Goal: Transaction & Acquisition: Purchase product/service

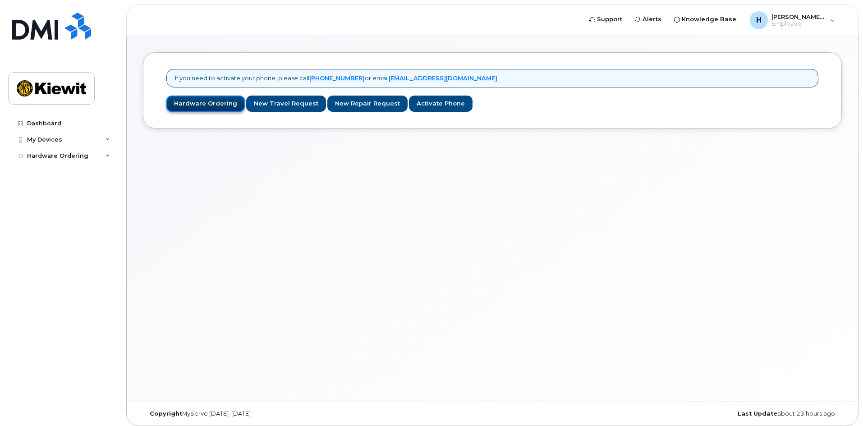
click at [218, 105] on link "Hardware Ordering" at bounding box center [205, 104] width 78 height 17
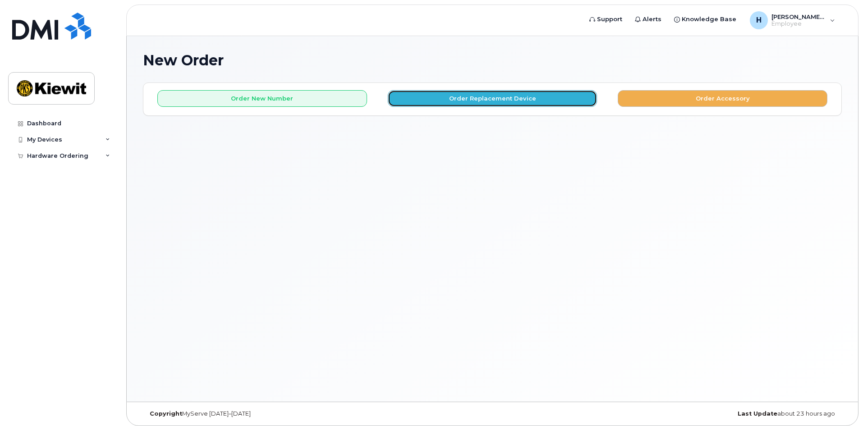
click at [480, 93] on button "Order Replacement Device" at bounding box center [493, 98] width 210 height 17
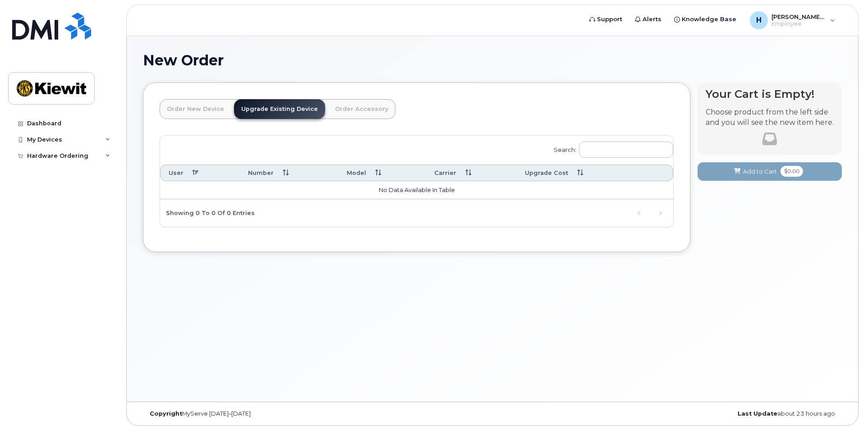
click at [196, 109] on link "Order New Device" at bounding box center [196, 109] width 72 height 20
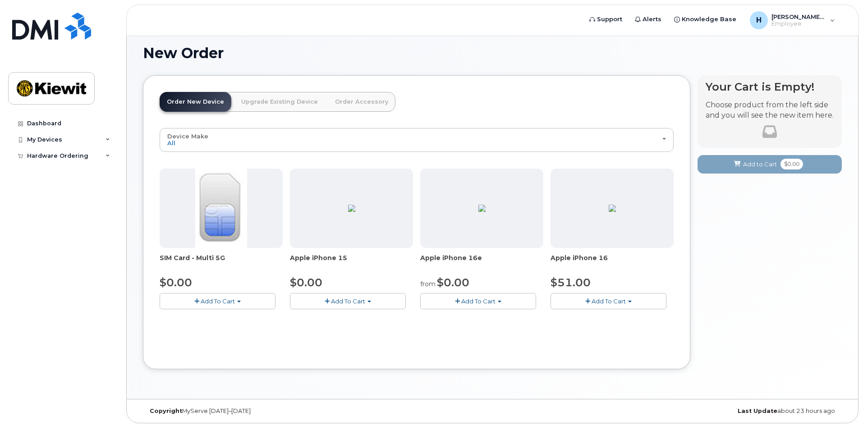
scroll to position [9, 0]
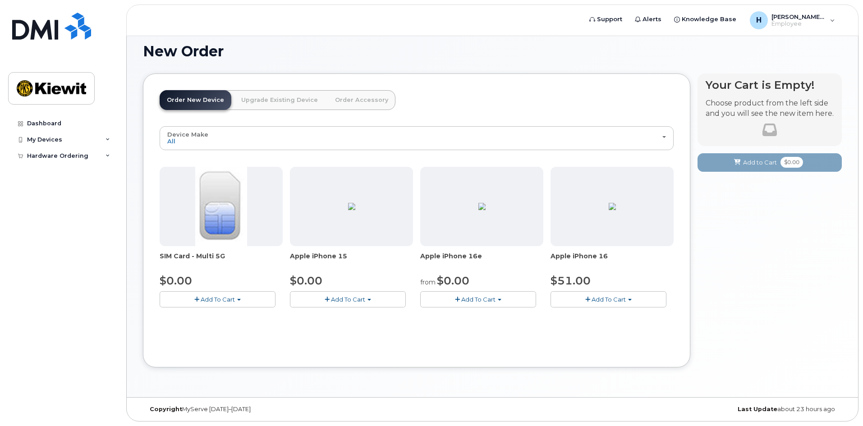
click at [474, 297] on span "Add To Cart" at bounding box center [478, 299] width 34 height 7
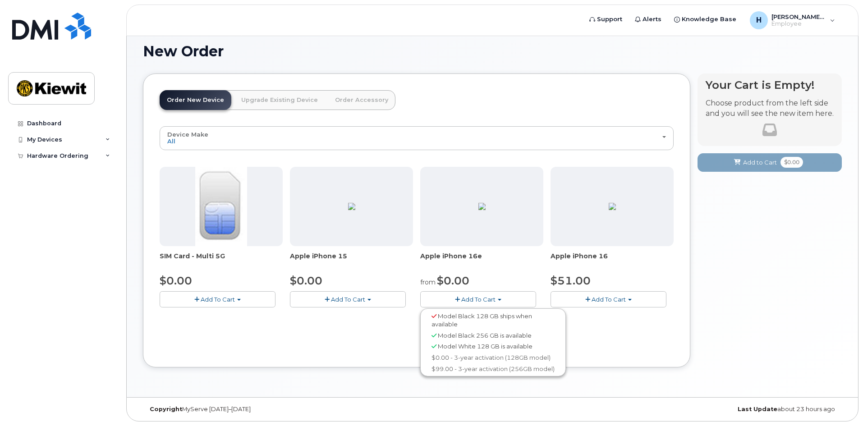
click at [445, 345] on span "Model White 128 GB is available" at bounding box center [485, 346] width 95 height 7
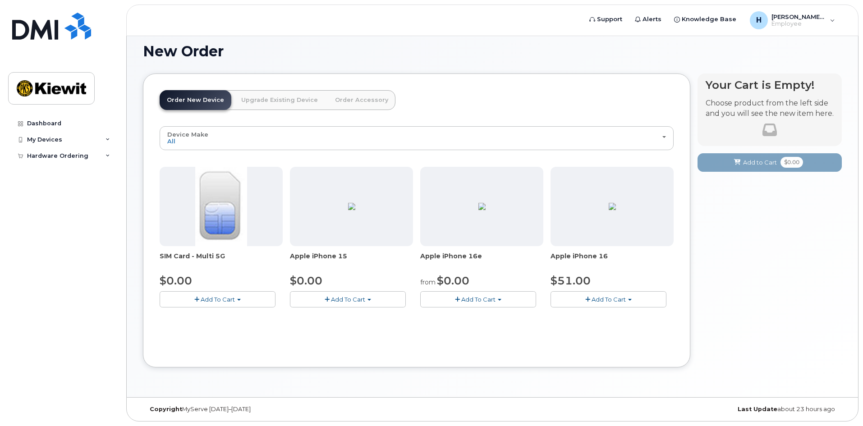
click at [476, 298] on span "Add To Cart" at bounding box center [478, 299] width 34 height 7
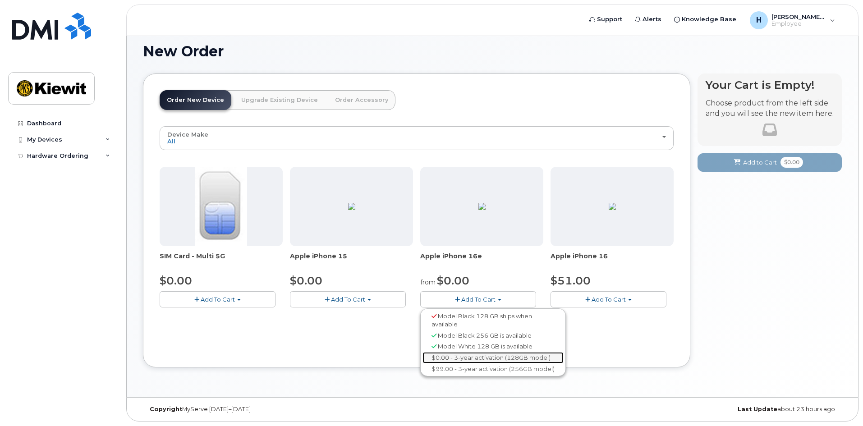
click at [446, 358] on link "$0.00 - 3-year activation (128GB model)" at bounding box center [493, 357] width 141 height 11
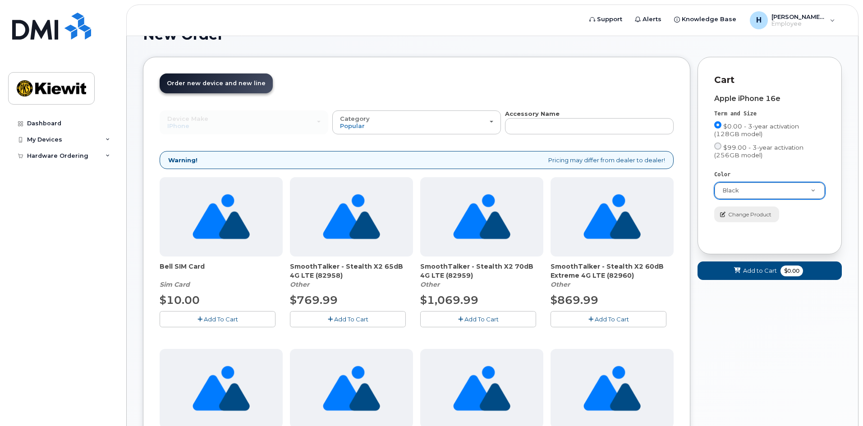
scroll to position [5, 0]
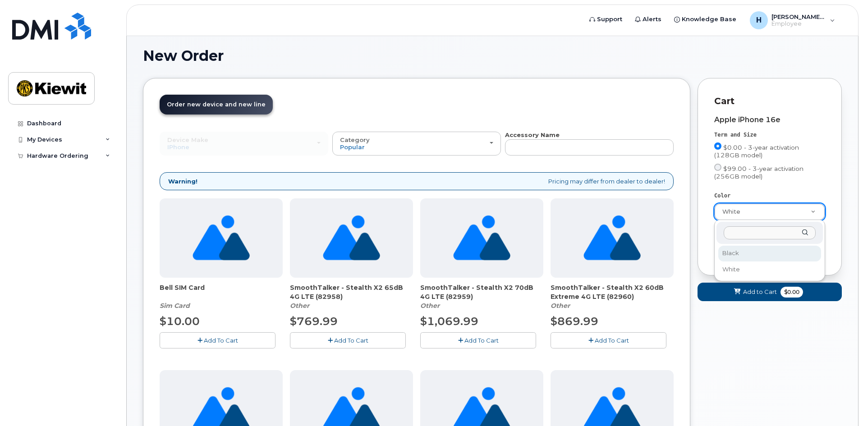
select select "Black"
click at [812, 194] on div "Color" at bounding box center [769, 196] width 111 height 8
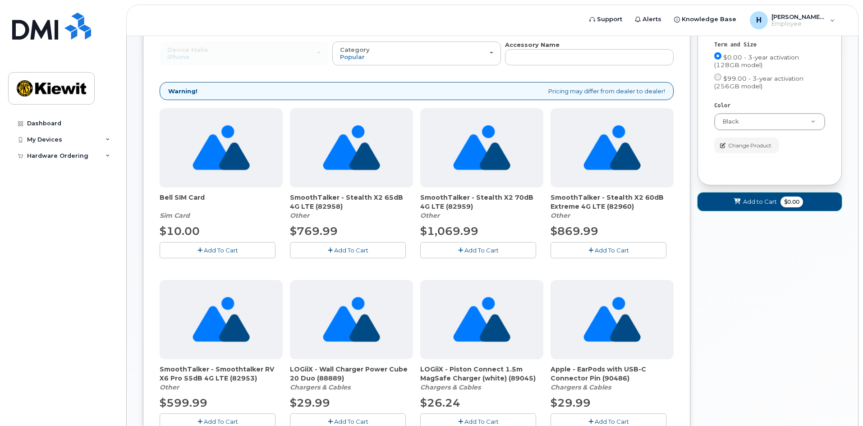
click at [785, 205] on span "$0.00" at bounding box center [792, 202] width 23 height 11
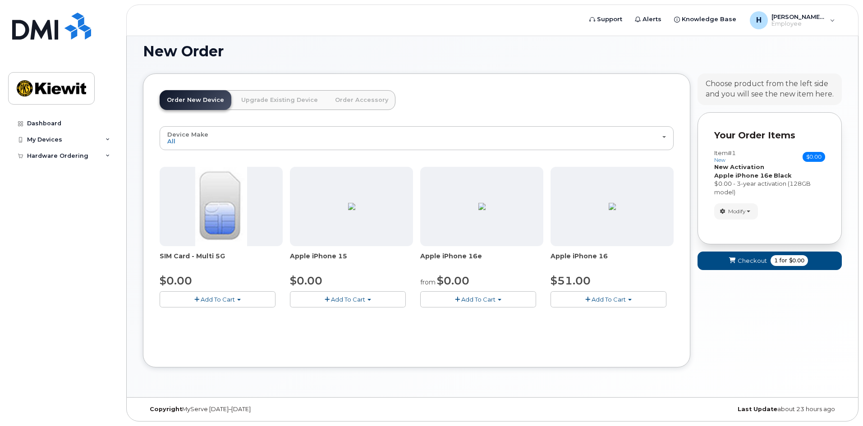
scroll to position [9, 0]
click at [769, 261] on button "Checkout 1 for $0.00" at bounding box center [770, 261] width 144 height 18
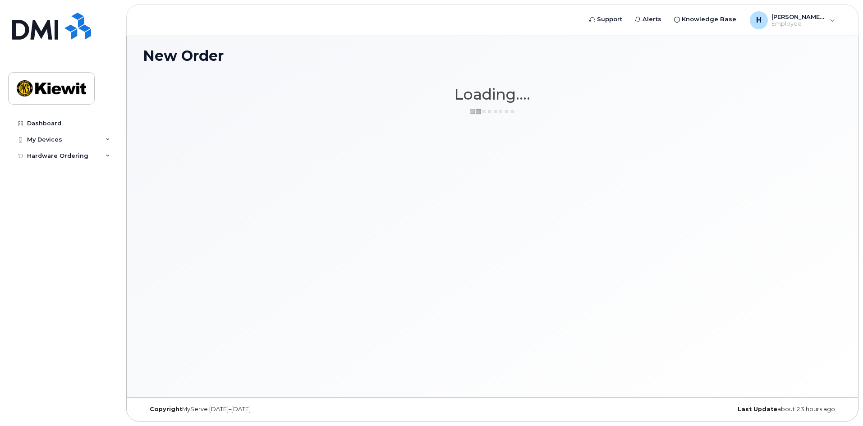
scroll to position [5, 0]
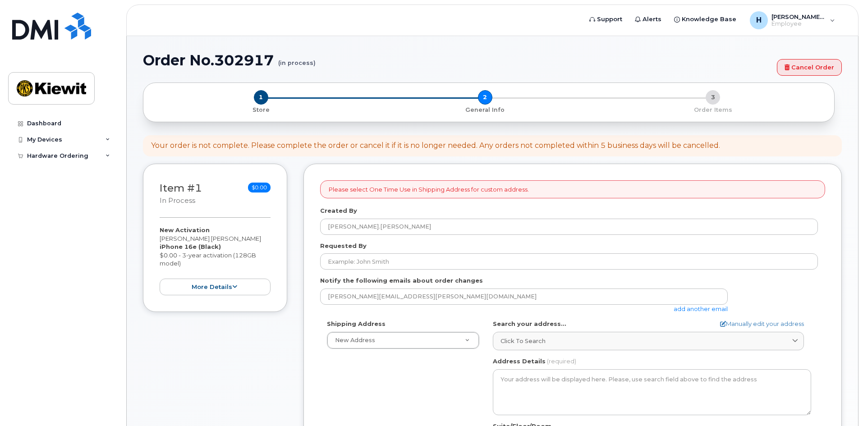
select select
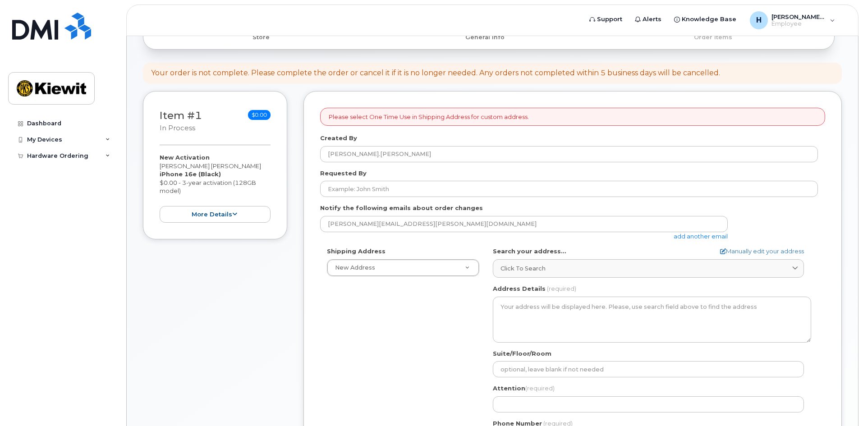
scroll to position [90, 0]
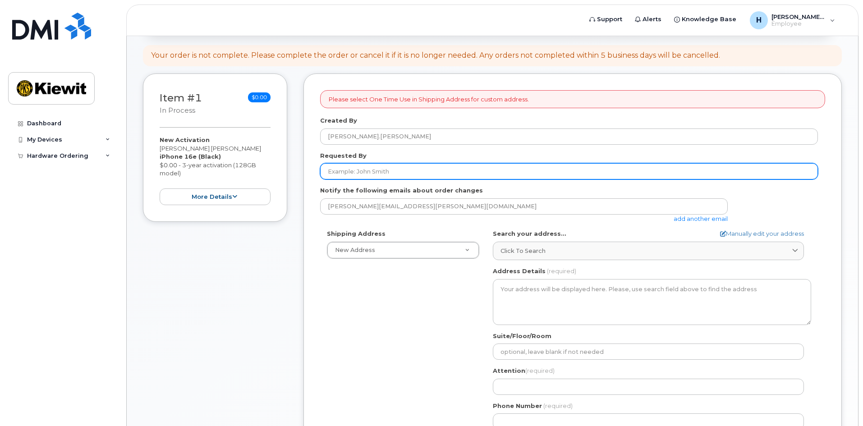
click at [385, 170] on input "Requested By" at bounding box center [569, 171] width 498 height 16
type input "Hudson James Hachey"
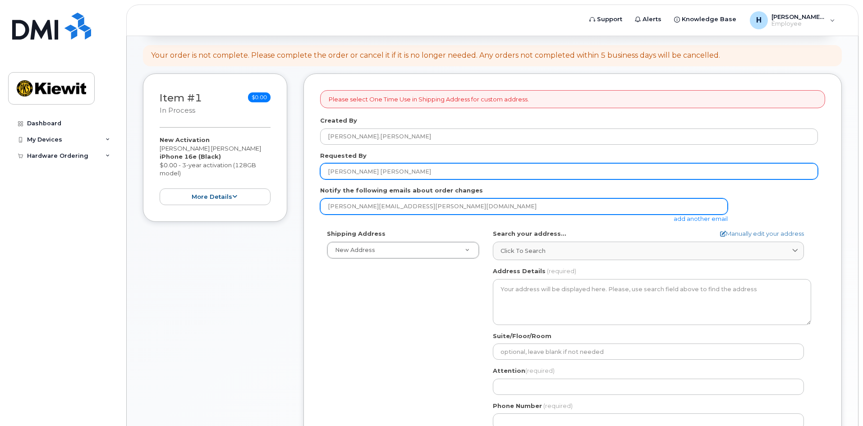
type input "hudson.j.hachey@gmail.com"
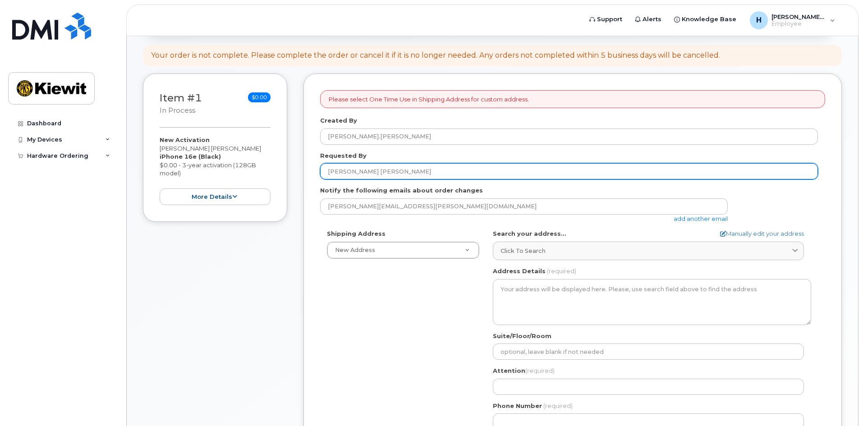
type input "38 Lee Ave"
type input "5194286206"
select select
click at [368, 175] on input "Hudson James Hachey" at bounding box center [569, 171] width 498 height 16
click at [373, 170] on input "Hudson James Hachey" at bounding box center [569, 171] width 498 height 16
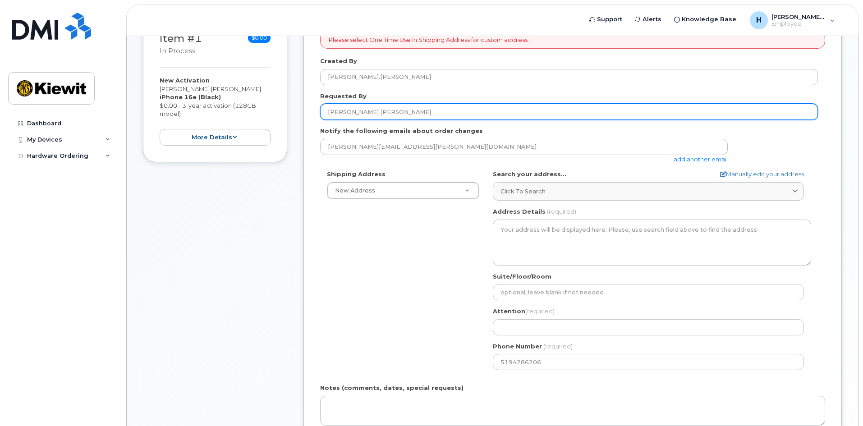
scroll to position [180, 0]
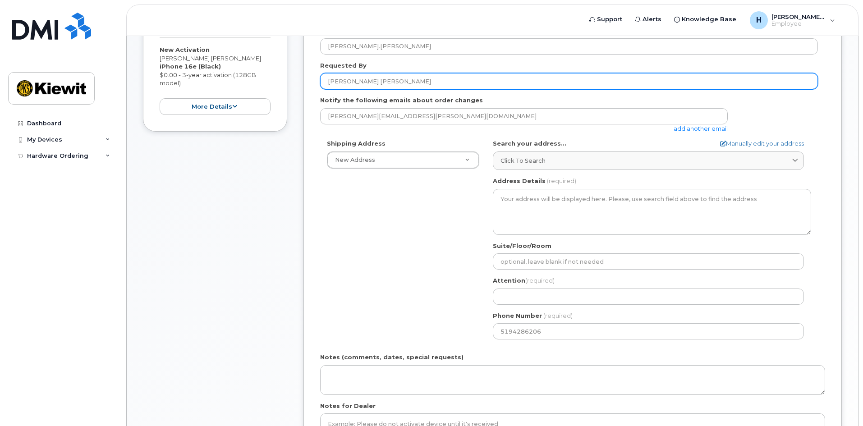
type input "[PERSON_NAME] [PERSON_NAME]"
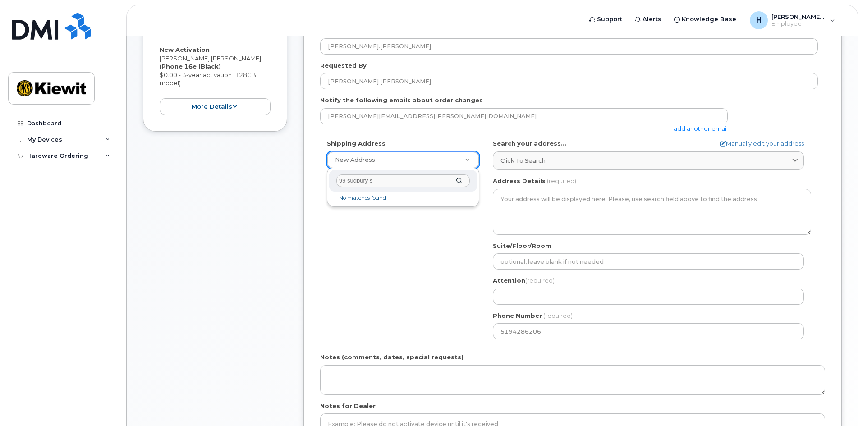
type input "99 sudbury st"
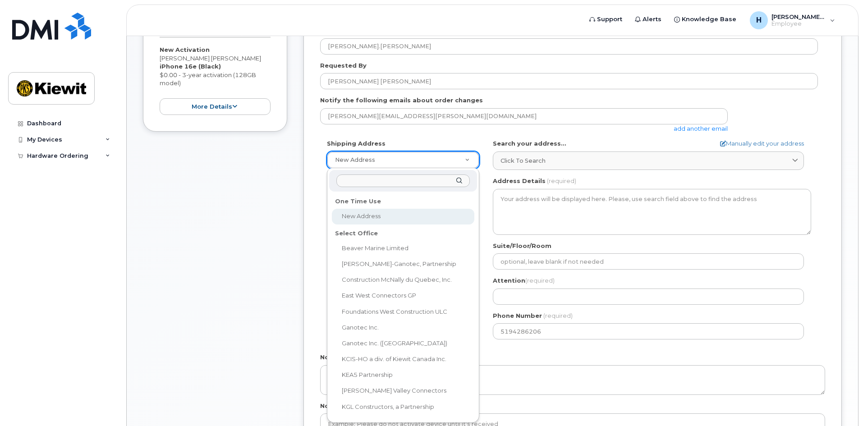
drag, startPoint x: 448, startPoint y: 157, endPoint x: 443, endPoint y: 159, distance: 4.9
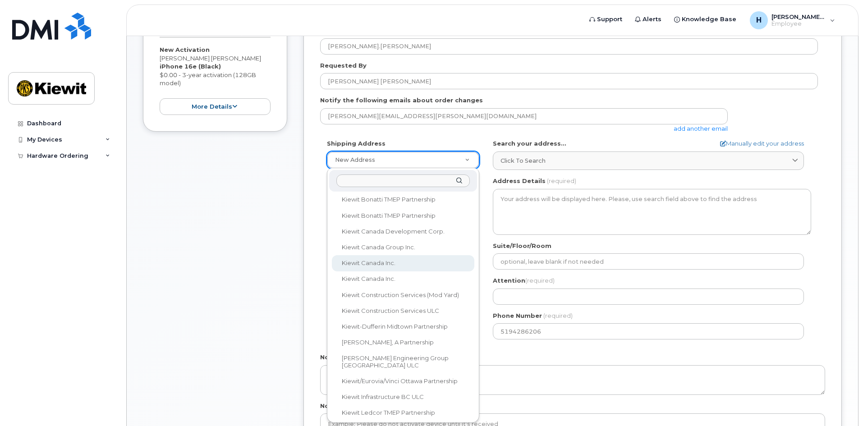
scroll to position [270, 0]
click at [376, 185] on input "text" at bounding box center [402, 181] width 133 height 13
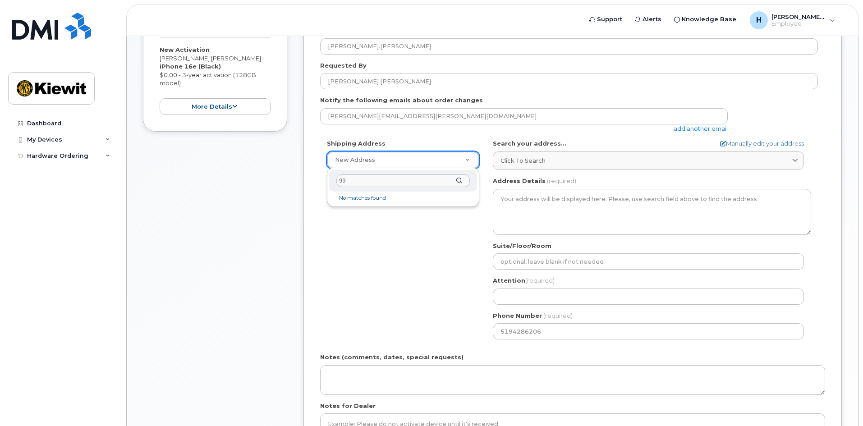
type input "9"
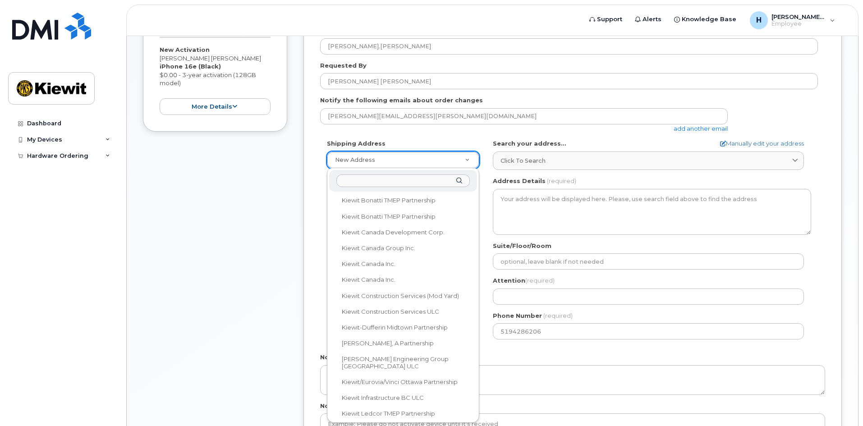
select select
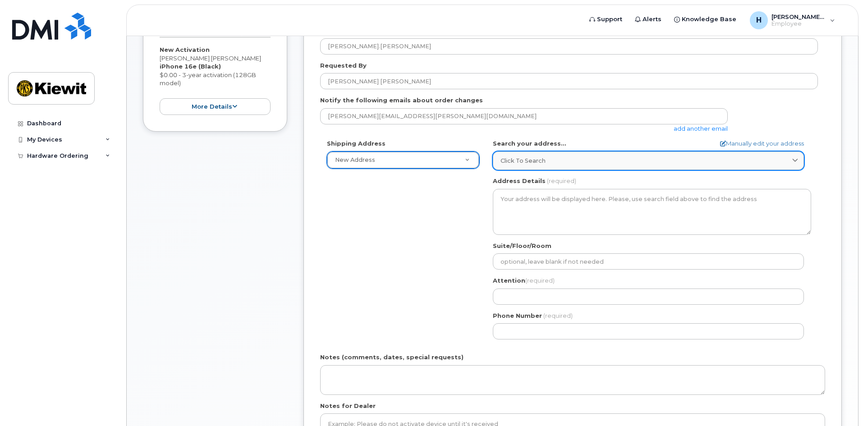
click at [574, 165] on div "Click to search" at bounding box center [649, 160] width 296 height 9
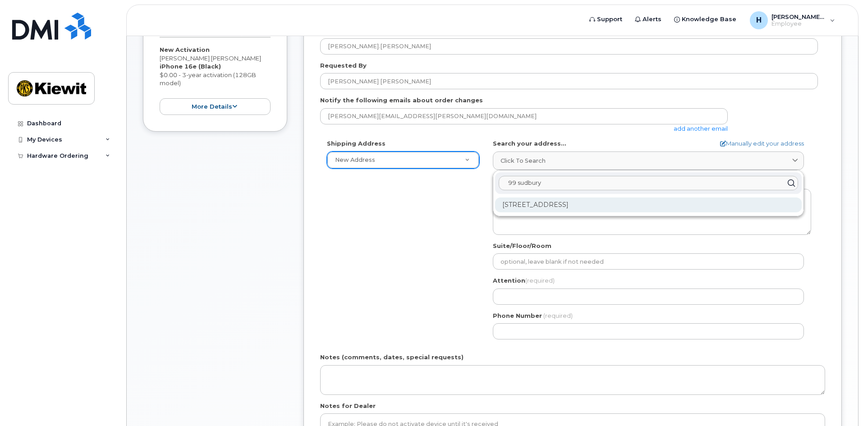
type input "99 sudbury"
click at [567, 204] on div "99 Sudbury St Toronto ON M6J 3S7" at bounding box center [648, 205] width 307 height 15
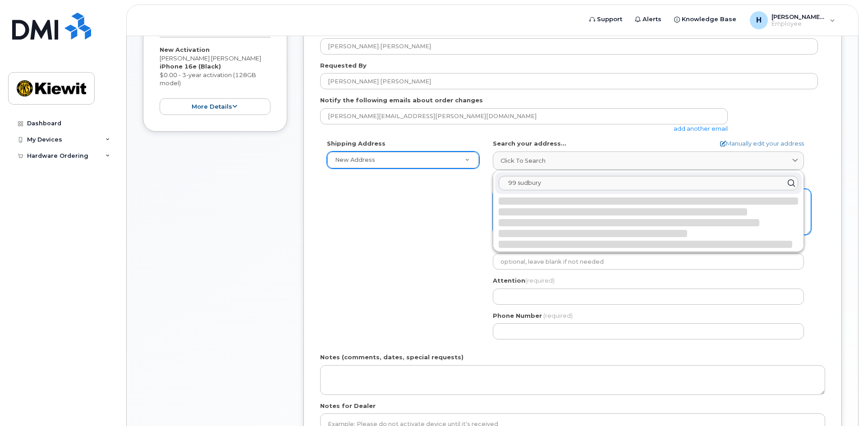
select select
type textarea "99 Sudbury St TORONTO ON M6J 3S7 CANADA"
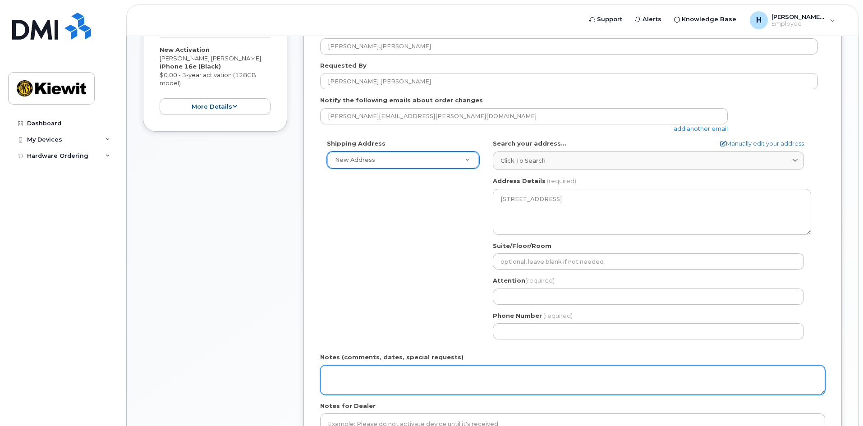
scroll to position [271, 0]
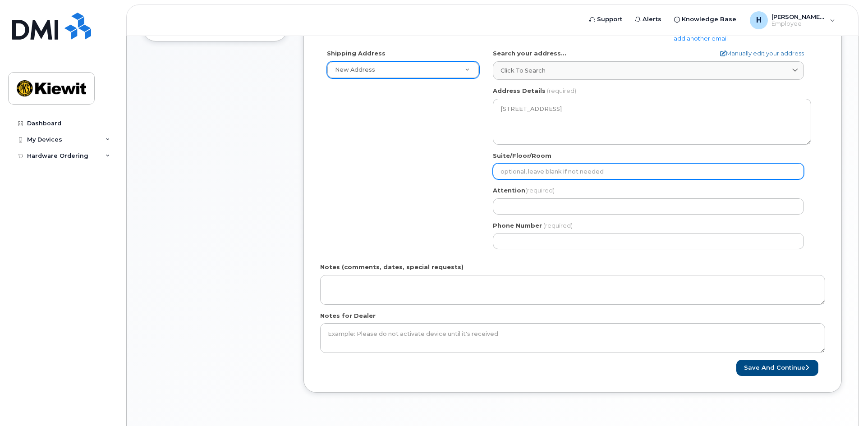
click at [570, 176] on input "Suite/Floor/Room" at bounding box center [648, 171] width 311 height 16
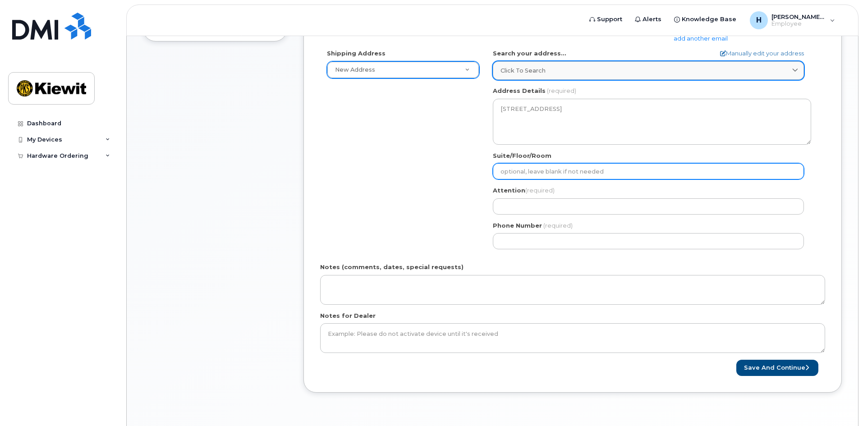
select select
type input "s"
select select
type input "si"
select select
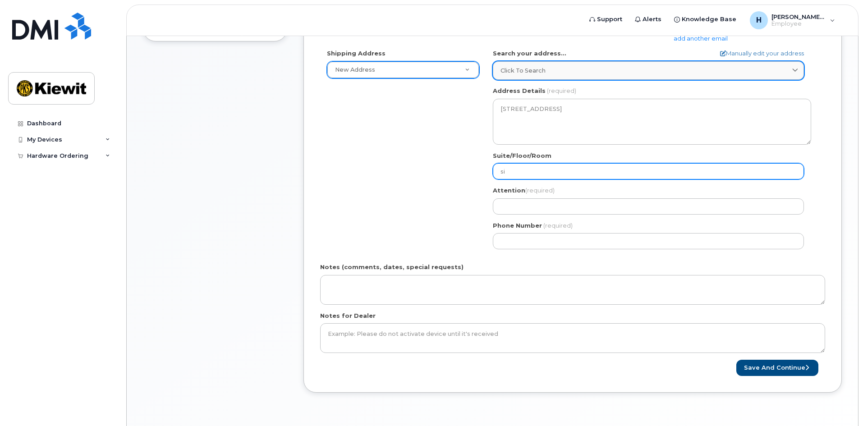
type input "siy"
select select
type input "si"
select select
type input "sit"
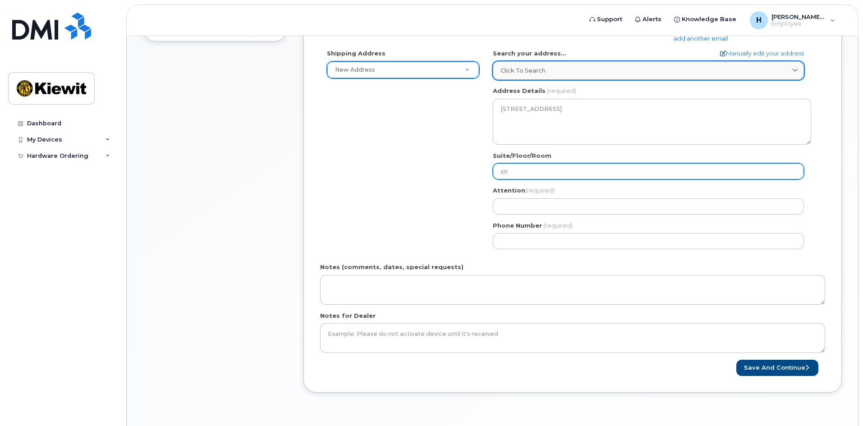
select select
type input "site"
select select
type input "site r"
select select
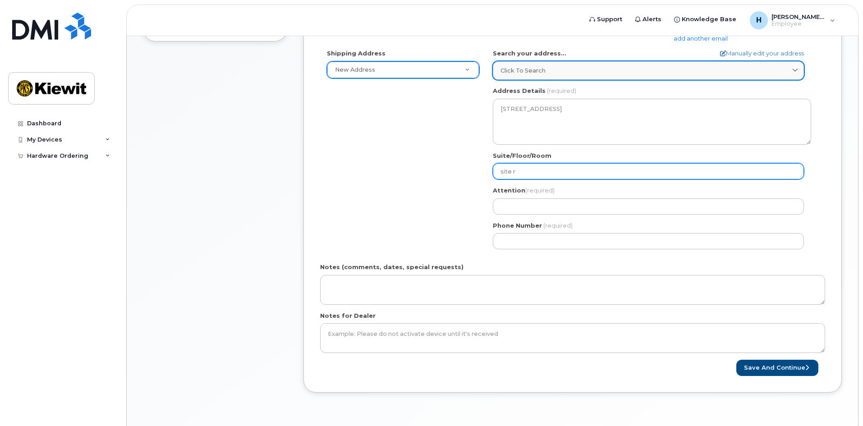
type input "site"
select select
type input "site t"
select select
type input "site ta"
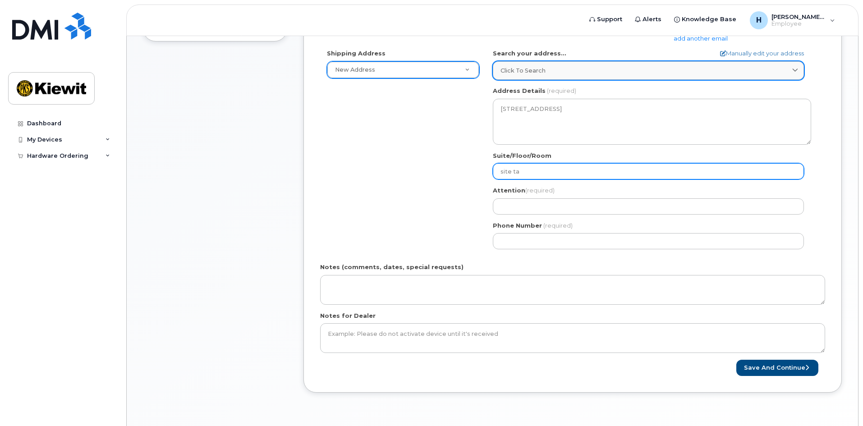
select select
type input "site tai"
select select
type input "site tail"
select select
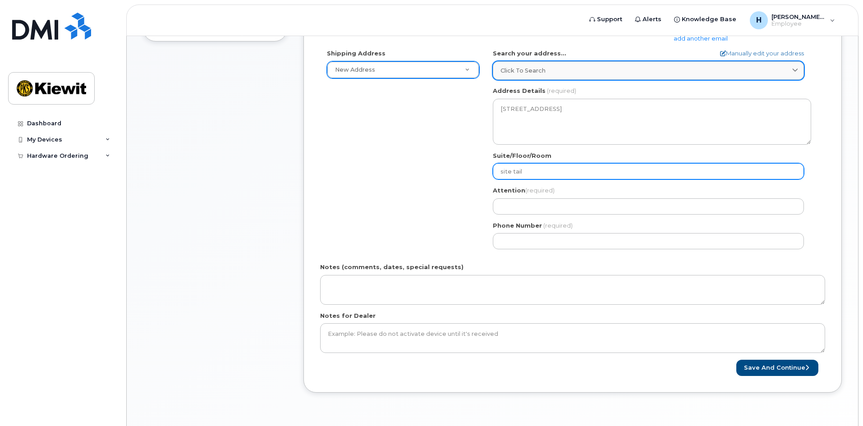
type input "site taile"
select select
type input "site tailer"
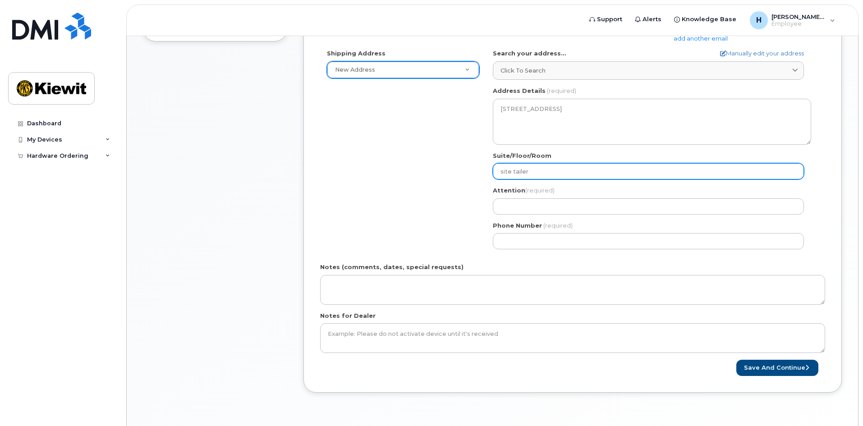
click at [515, 172] on input "site tailer" at bounding box center [648, 171] width 311 height 16
select select
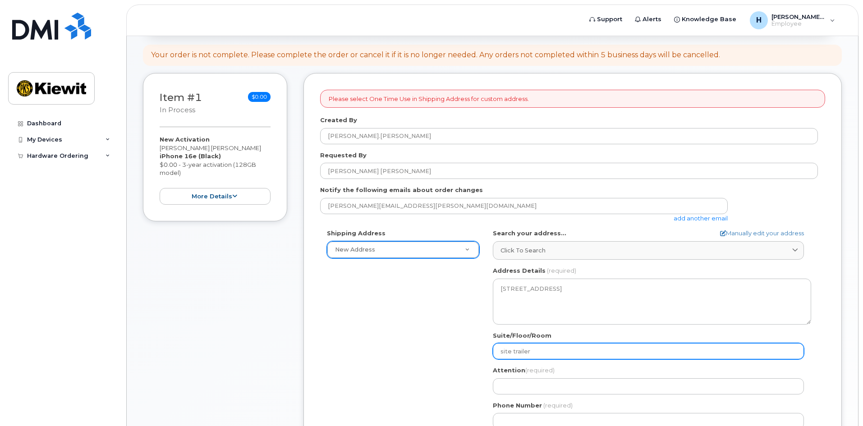
scroll to position [90, 0]
type input "site trailer"
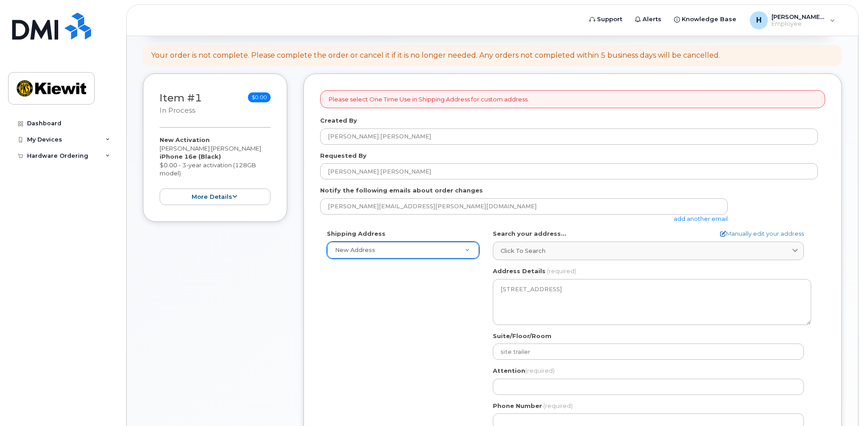
drag, startPoint x: 413, startPoint y: 319, endPoint x: 414, endPoint y: 325, distance: 6.5
click at [414, 319] on div "Shipping Address New Address New Address Beaver Marine Limited Cahill-Ganotec, …" at bounding box center [569, 333] width 498 height 207
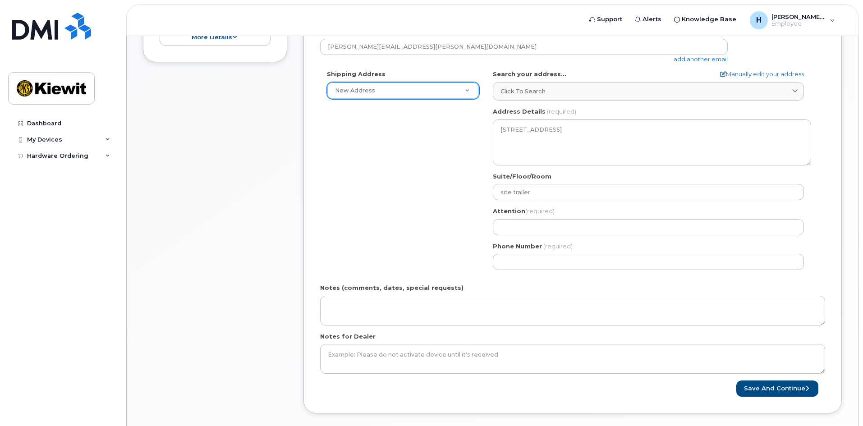
scroll to position [271, 0]
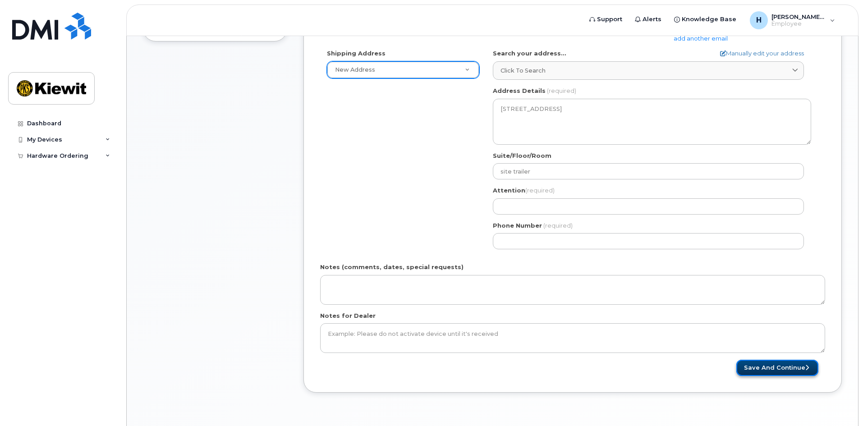
click at [795, 375] on button "Save and Continue" at bounding box center [777, 368] width 82 height 17
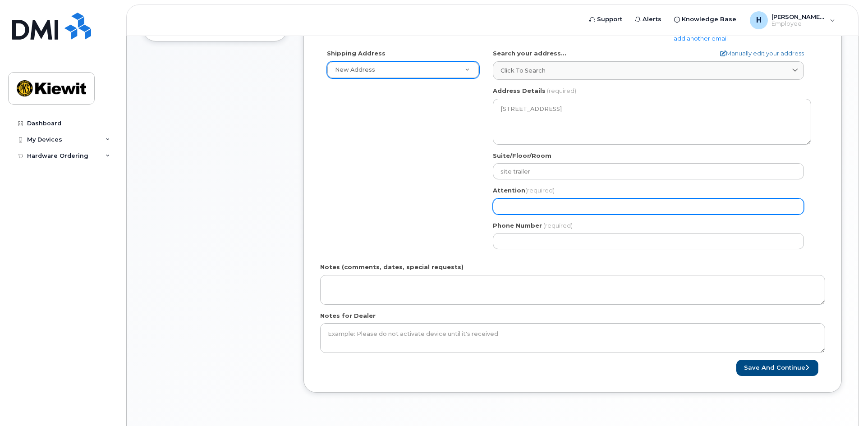
click at [509, 206] on input "Attention (required)" at bounding box center [648, 206] width 311 height 16
type input "Hudson James Hachey"
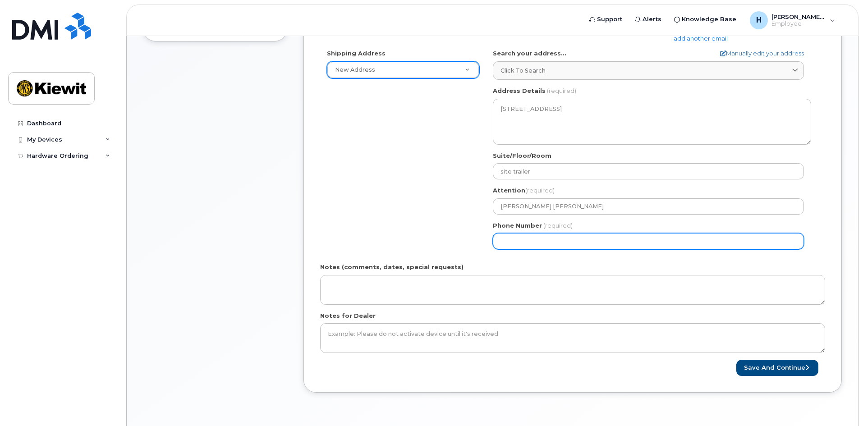
type input "5194286206"
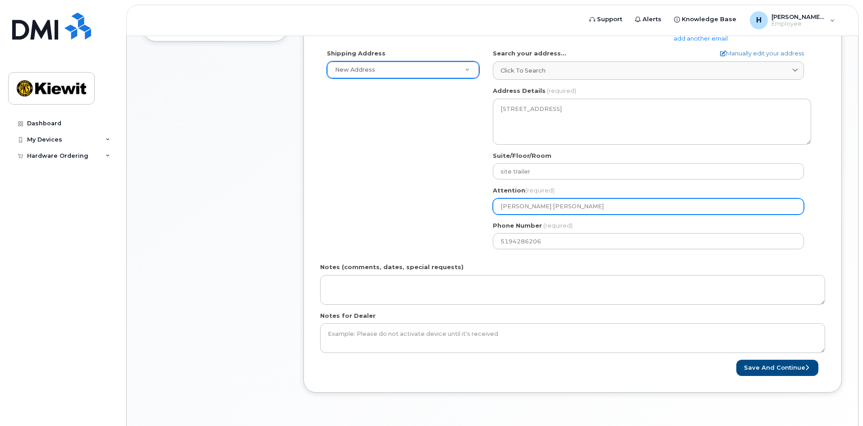
drag, startPoint x: 546, startPoint y: 207, endPoint x: 525, endPoint y: 212, distance: 21.1
click at [525, 212] on input "Hudson James Hachey" at bounding box center [648, 206] width 311 height 16
select select
type input "[PERSON_NAME] [PERSON_NAME]"
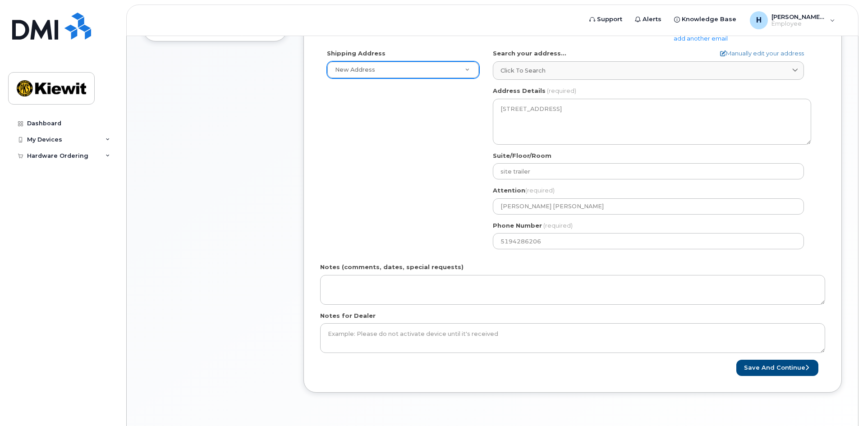
click at [828, 222] on div "Please select One Time Use in Shipping Address for custom address. Created By H…" at bounding box center [573, 143] width 538 height 500
click at [786, 368] on button "Save and Continue" at bounding box center [777, 368] width 82 height 17
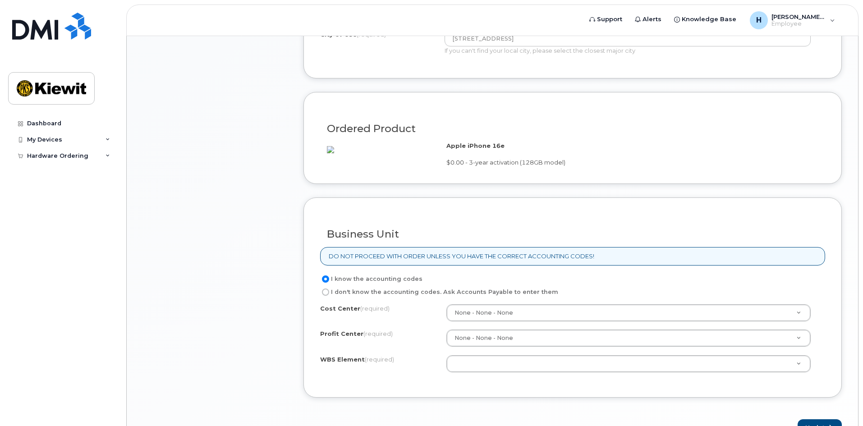
scroll to position [541, 0]
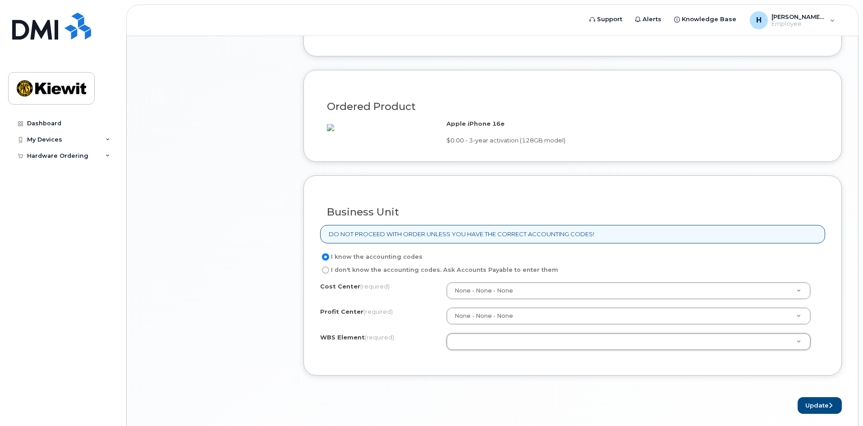
drag, startPoint x: 501, startPoint y: 350, endPoint x: 470, endPoint y: 347, distance: 30.3
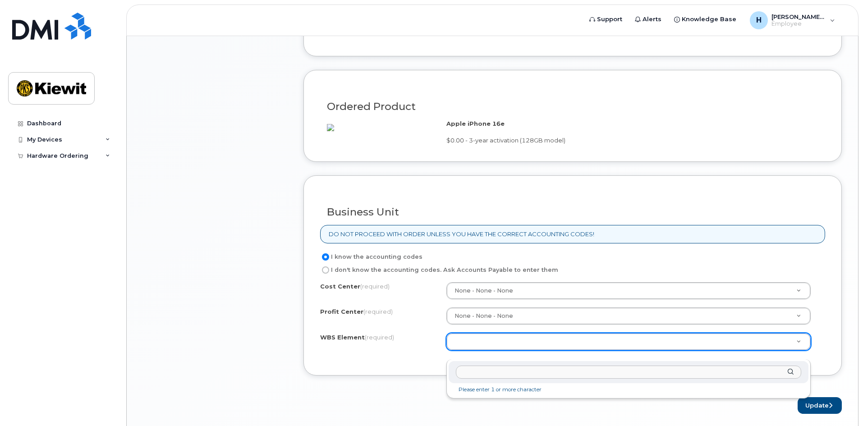
paste input "105188.1224"
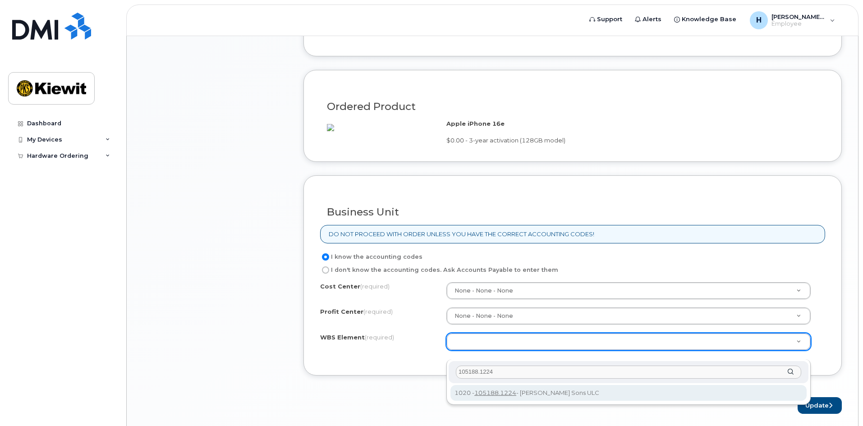
scroll to position [631, 0]
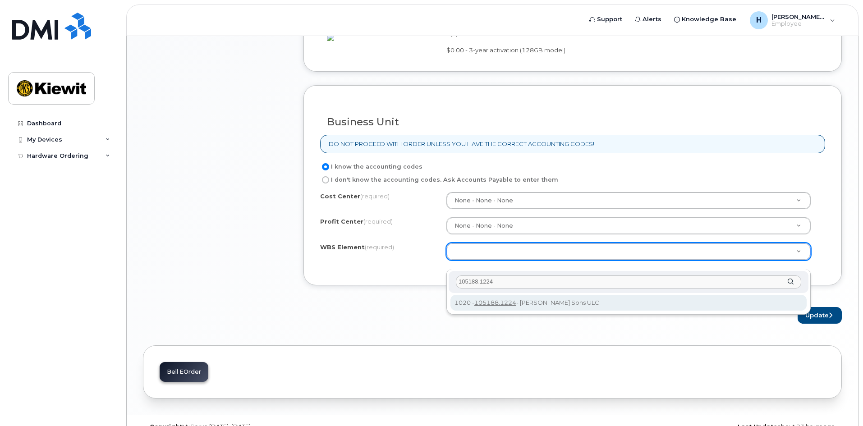
type input "105188.1224"
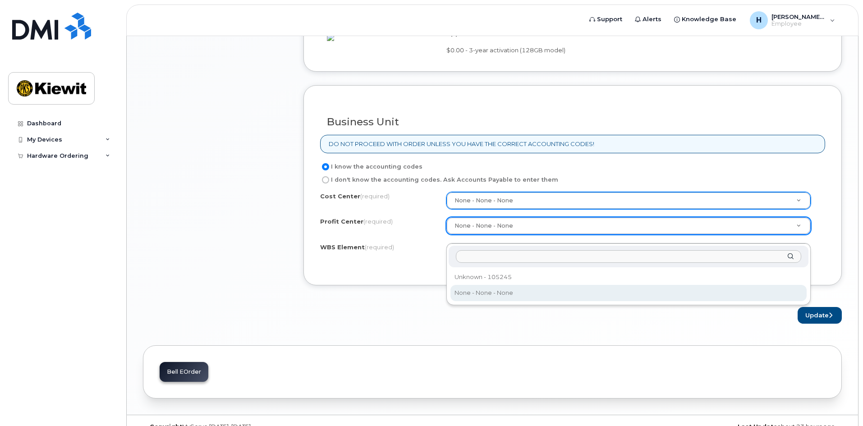
drag, startPoint x: 411, startPoint y: 280, endPoint x: 189, endPoint y: 278, distance: 222.3
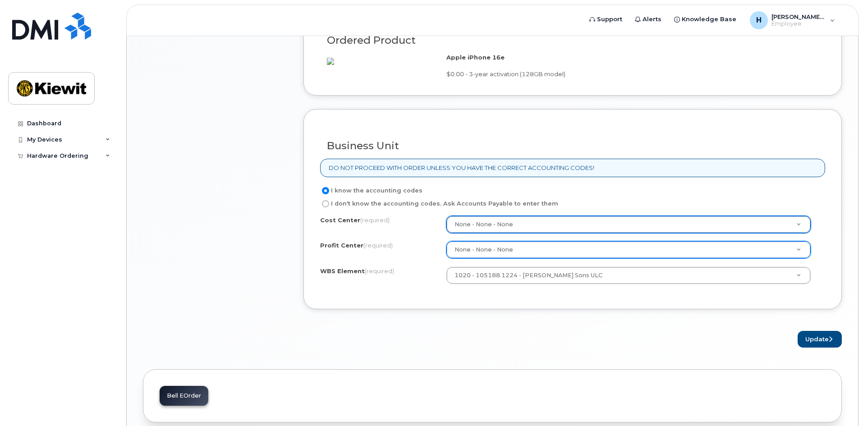
scroll to position [658, 0]
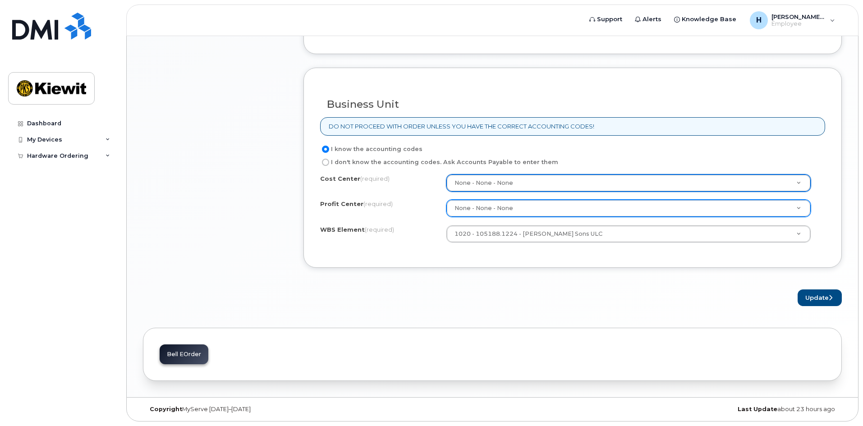
click at [602, 296] on div "Update" at bounding box center [573, 298] width 538 height 17
drag, startPoint x: 811, startPoint y: 295, endPoint x: 571, endPoint y: 254, distance: 243.0
click at [811, 295] on button "Update" at bounding box center [820, 298] width 44 height 17
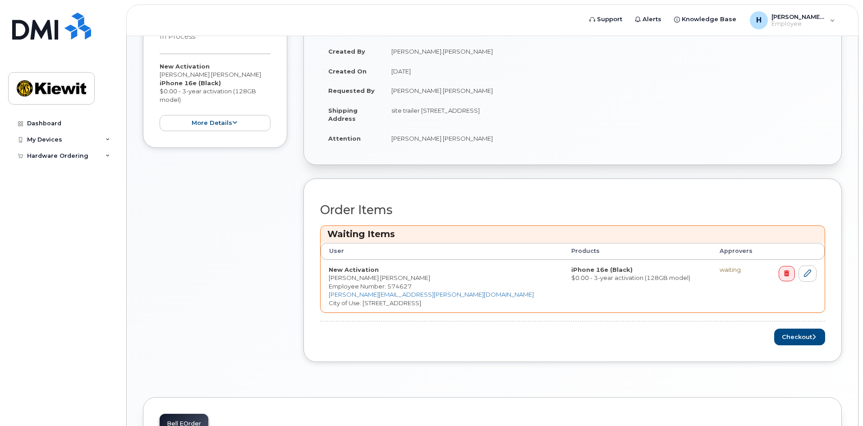
scroll to position [272, 0]
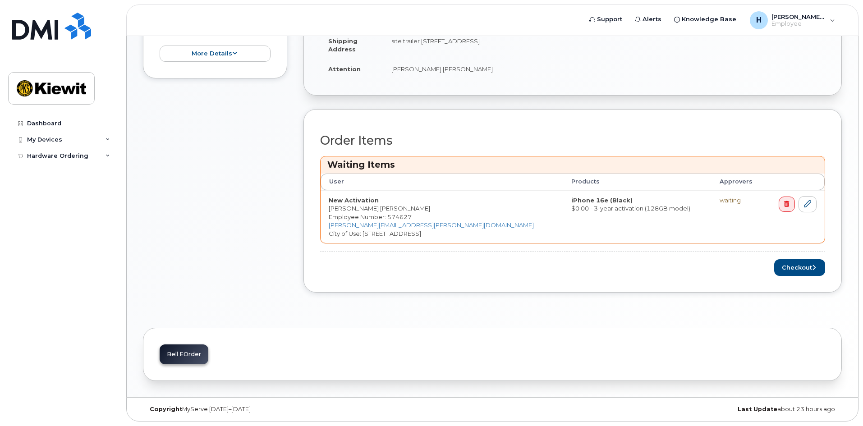
click at [386, 168] on h3 "Waiting Items" at bounding box center [572, 165] width 491 height 12
click at [361, 182] on th "User" at bounding box center [442, 182] width 243 height 16
click at [448, 229] on td "New Activation [PERSON_NAME] [PERSON_NAME] Employee Number: 574627 [PERSON_NAME…" at bounding box center [442, 216] width 243 height 53
drag, startPoint x: 805, startPoint y: 203, endPoint x: 789, endPoint y: 207, distance: 16.2
click at [805, 203] on icon at bounding box center [807, 203] width 7 height 7
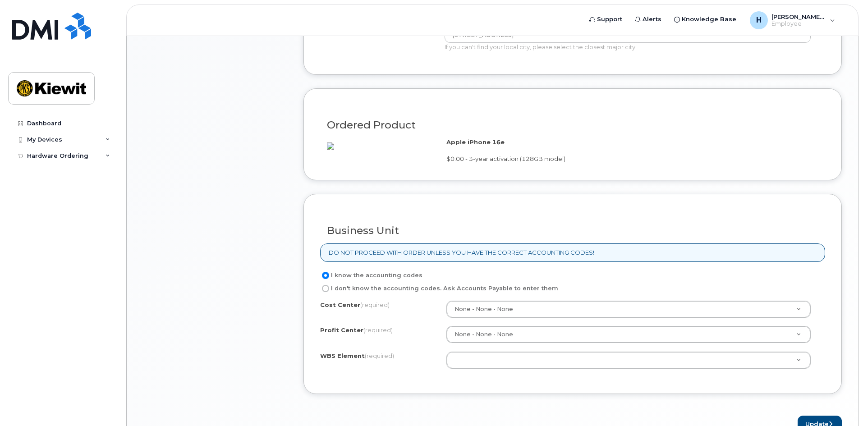
scroll to position [541, 0]
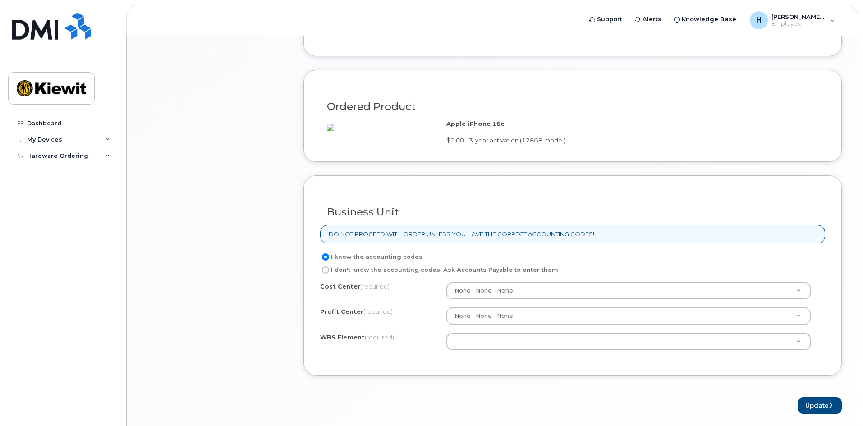
click at [335, 276] on label "I don't know the accounting codes. Ask Accounts Payable to enter them" at bounding box center [439, 270] width 238 height 11
click at [329, 274] on input "I don't know the accounting codes. Ask Accounts Payable to enter them" at bounding box center [325, 270] width 7 height 7
radio input "true"
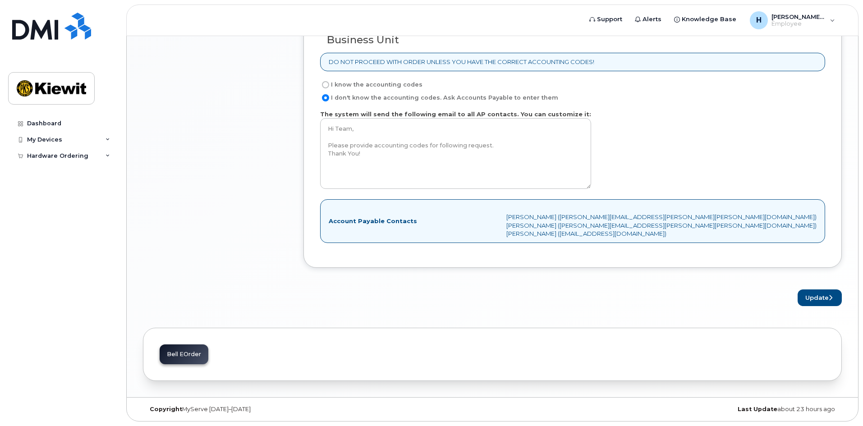
scroll to position [722, 0]
click at [390, 217] on div "Account Payable Contacts [PERSON_NAME] ([PERSON_NAME][EMAIL_ADDRESS][PERSON_NAM…" at bounding box center [572, 220] width 505 height 43
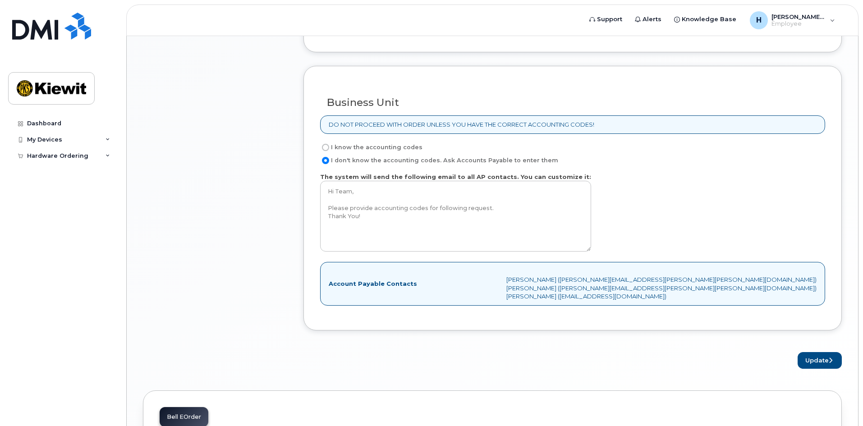
scroll to position [631, 0]
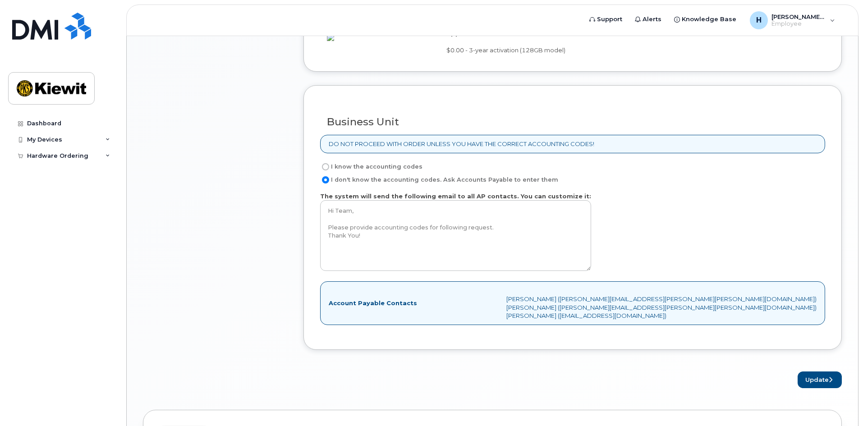
click at [647, 220] on div "The system will send the following email to all AP contacts. You can customize …" at bounding box center [572, 233] width 505 height 83
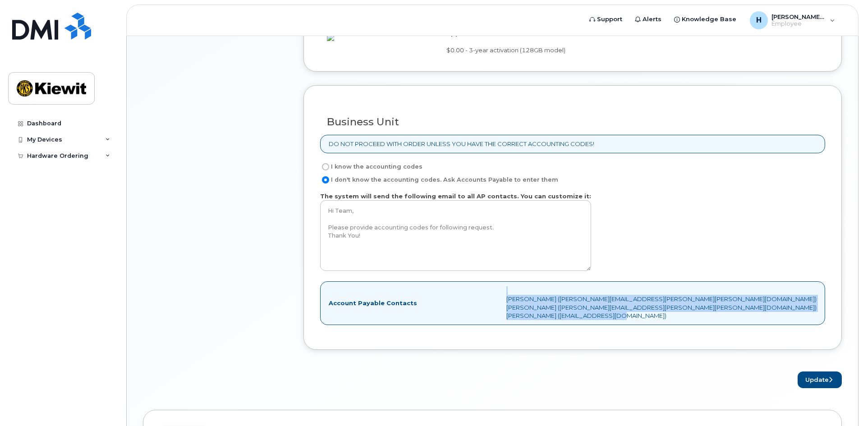
drag, startPoint x: 789, startPoint y: 327, endPoint x: 693, endPoint y: 302, distance: 99.6
click at [694, 303] on div "Account Payable Contacts [PERSON_NAME] ([PERSON_NAME][EMAIL_ADDRESS][PERSON_NAM…" at bounding box center [572, 302] width 505 height 43
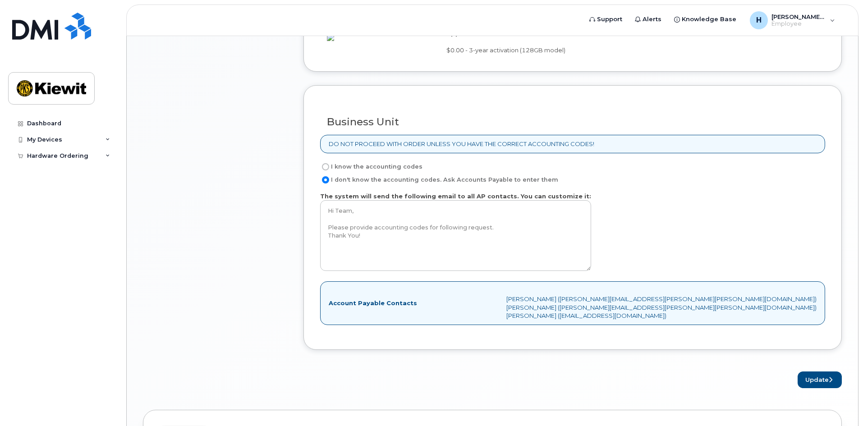
click at [658, 235] on div "The system will send the following email to all AP contacts. You can customize …" at bounding box center [572, 233] width 505 height 83
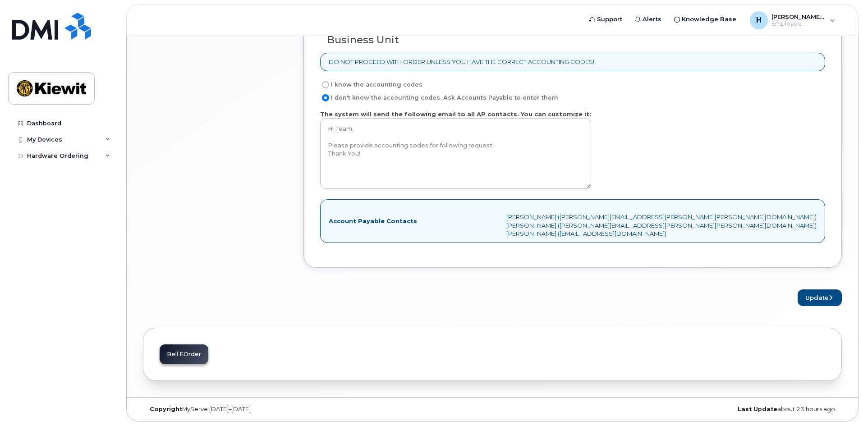
click at [365, 87] on label "I know the accounting codes" at bounding box center [371, 84] width 102 height 11
click at [329, 87] on input "I know the accounting codes" at bounding box center [325, 84] width 7 height 7
radio input "true"
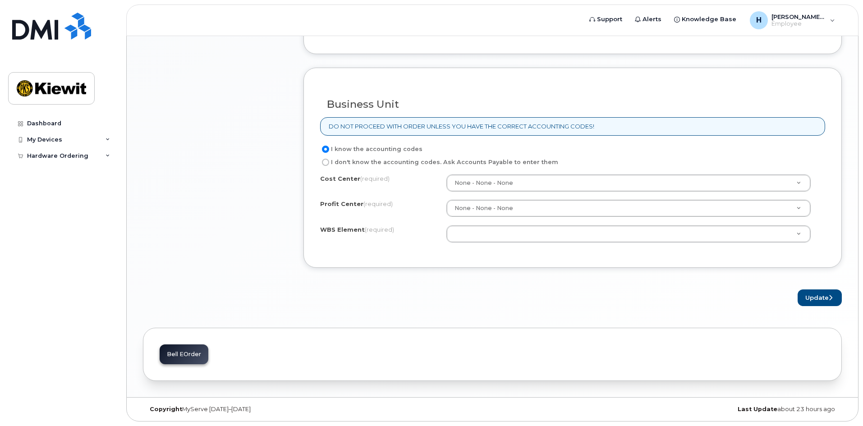
click at [358, 162] on label "I don't know the accounting codes. Ask Accounts Payable to enter them" at bounding box center [439, 162] width 238 height 11
click at [329, 162] on input "I don't know the accounting codes. Ask Accounts Payable to enter them" at bounding box center [325, 162] width 7 height 7
radio input "true"
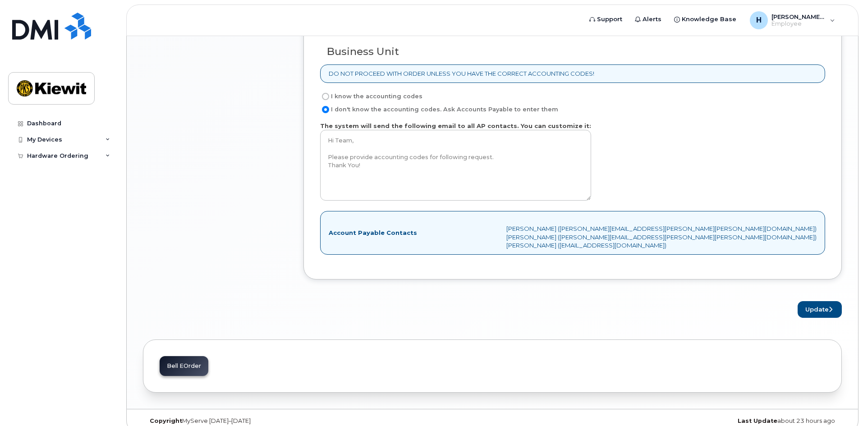
scroll to position [723, 0]
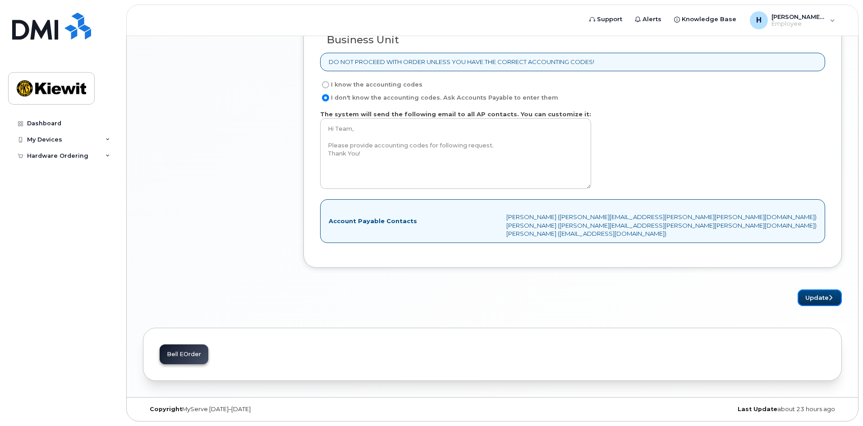
drag, startPoint x: 799, startPoint y: 299, endPoint x: 656, endPoint y: 294, distance: 142.6
click at [799, 299] on button "Update" at bounding box center [820, 298] width 44 height 17
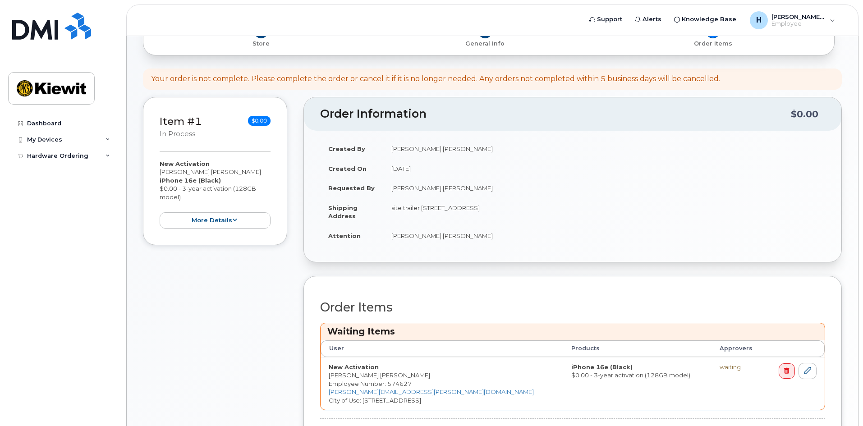
scroll to position [271, 0]
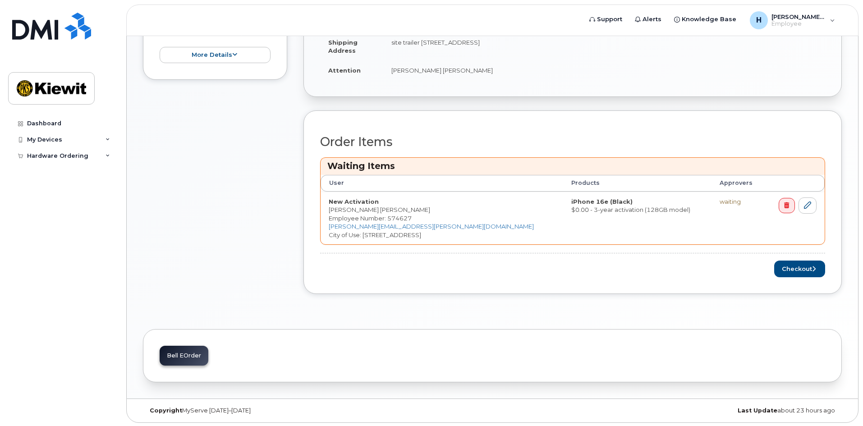
click at [630, 211] on td "iPhone 16e (Black) $0.00 - 3-year activation (128GB model)" at bounding box center [637, 218] width 148 height 53
drag, startPoint x: 546, startPoint y: 205, endPoint x: 510, endPoint y: 197, distance: 36.9
click at [571, 205] on strong "iPhone 16e (Black)" at bounding box center [601, 201] width 61 height 7
drag, startPoint x: 506, startPoint y: 198, endPoint x: 428, endPoint y: 200, distance: 77.6
click at [484, 198] on tr "New Activation [PERSON_NAME] [PERSON_NAME] Employee Number: 574627 [PERSON_NAME…" at bounding box center [573, 218] width 504 height 53
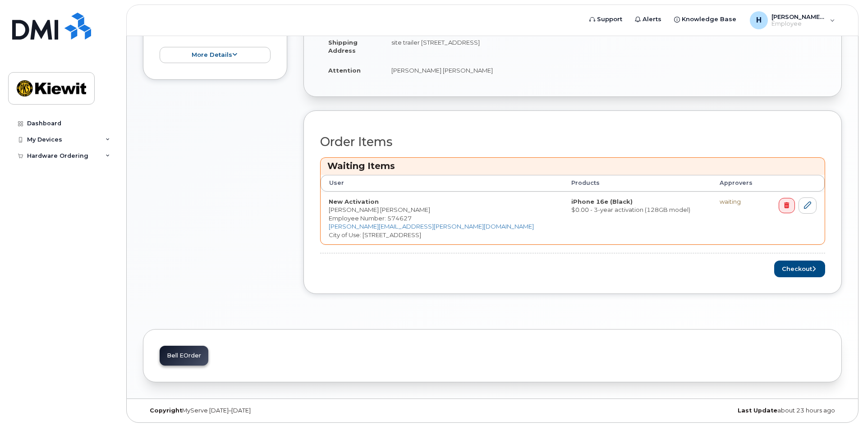
click at [563, 213] on td "iPhone 16e (Black) $0.00 - 3-year activation (128GB model)" at bounding box center [637, 218] width 148 height 53
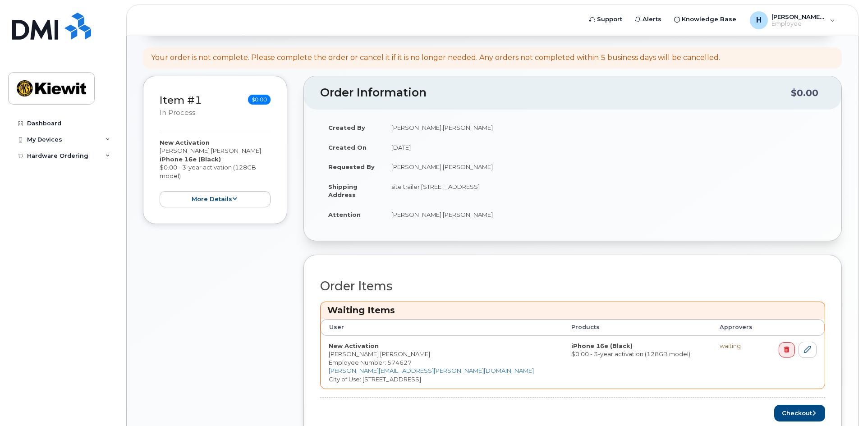
scroll to position [90, 0]
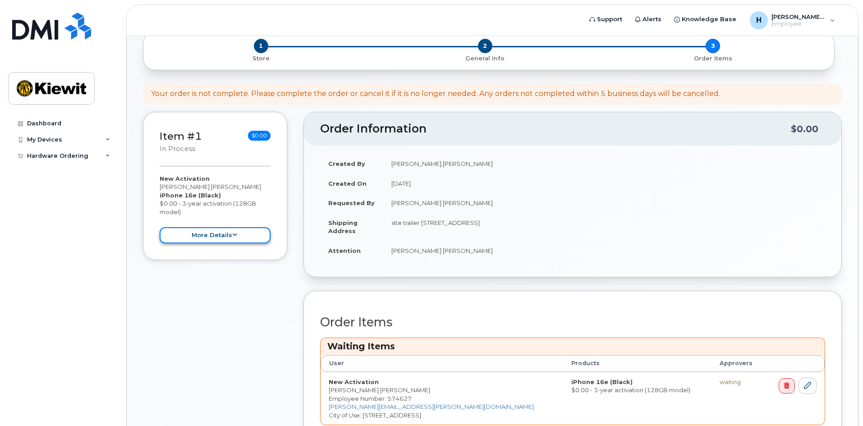
click at [233, 232] on button "more details" at bounding box center [215, 235] width 111 height 17
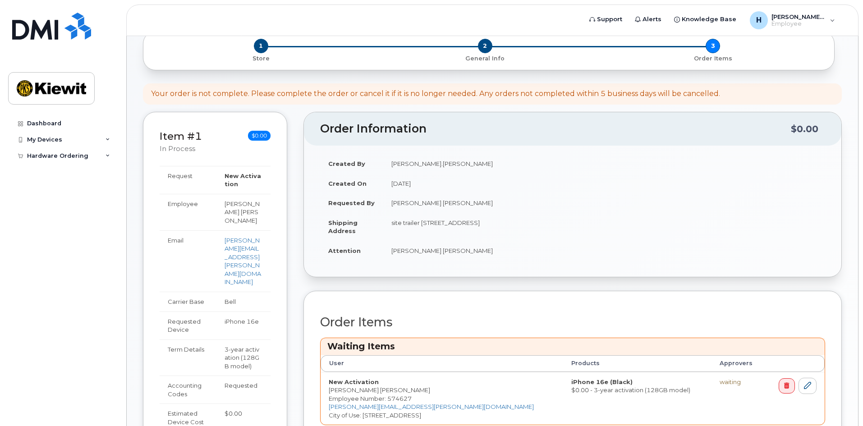
click at [419, 262] on div "Created By [PERSON_NAME].[PERSON_NAME] Created On [DATE] Requested By [PERSON_N…" at bounding box center [573, 211] width 538 height 131
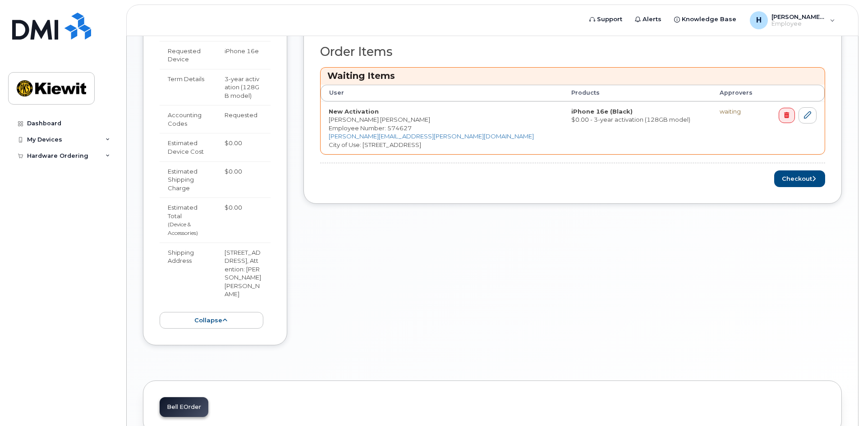
scroll to position [180, 0]
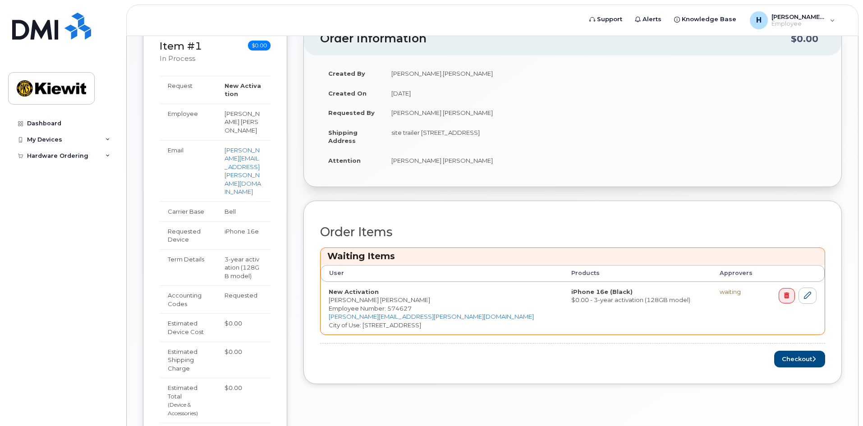
click at [406, 220] on div "Order Items Waiting Items User Products Approvers New Activation [PERSON_NAME] …" at bounding box center [572, 292] width 505 height 150
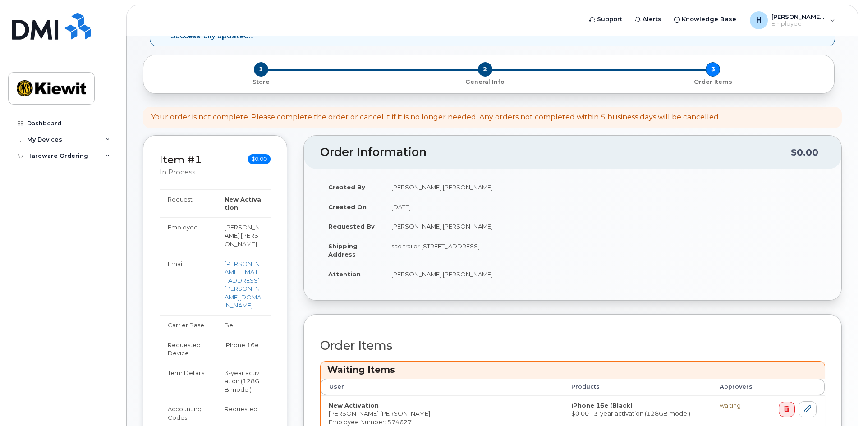
scroll to position [0, 0]
